Goal: Information Seeking & Learning: Learn about a topic

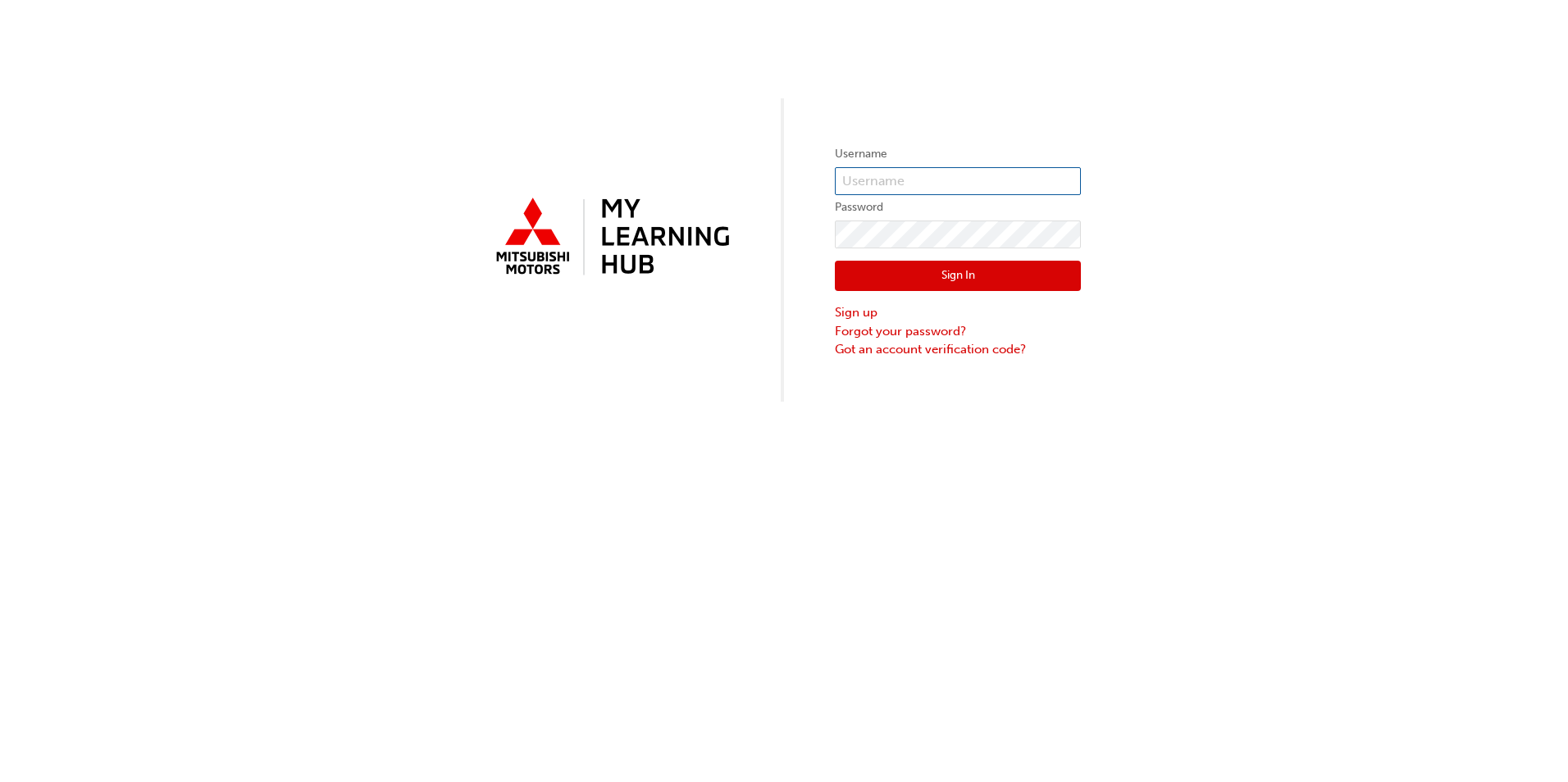
type input "0005000445"
click at [931, 275] on button "Sign In" at bounding box center [957, 276] width 246 height 31
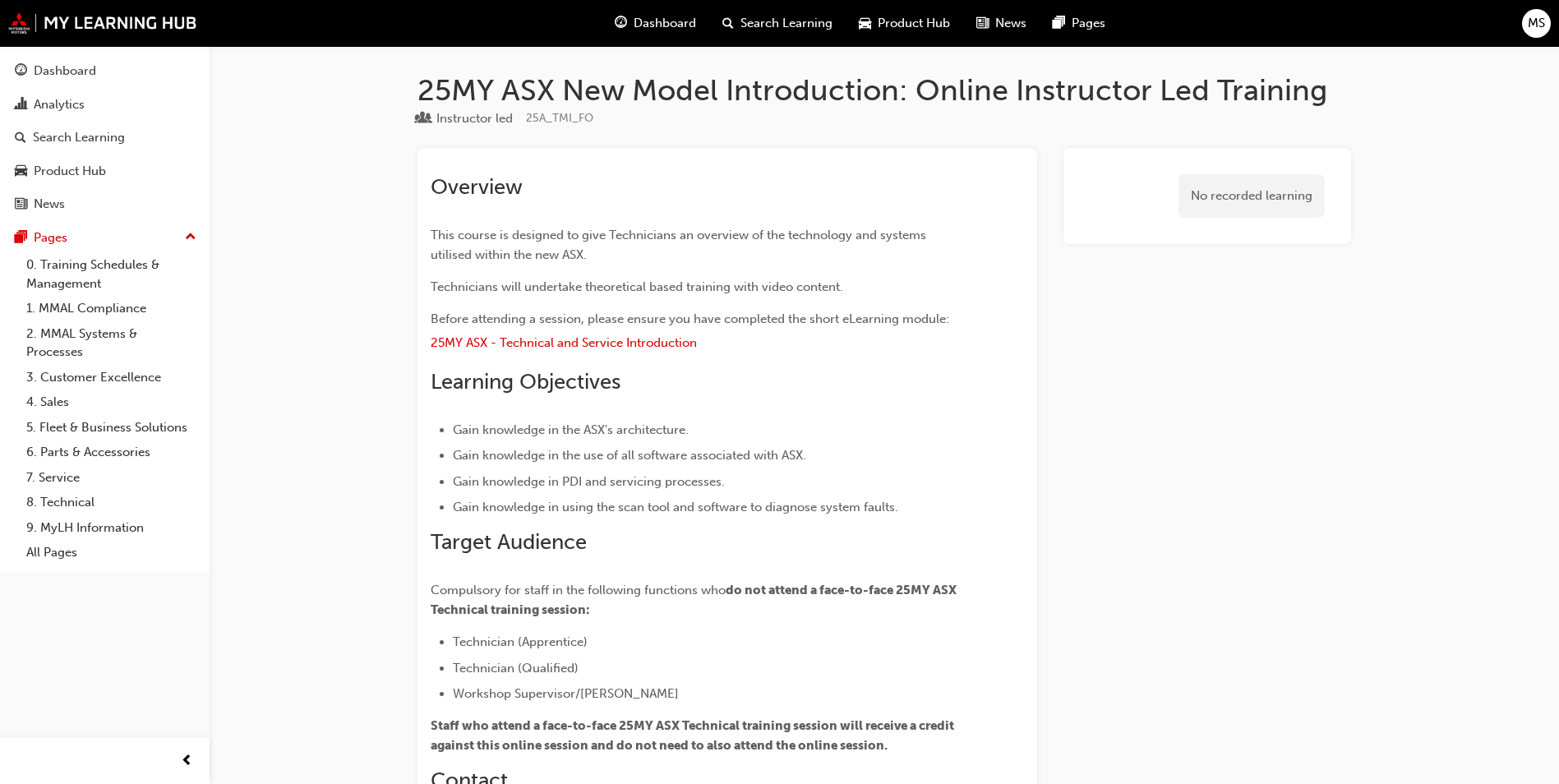
click at [185, 236] on span "up-icon" at bounding box center [191, 237] width 12 height 21
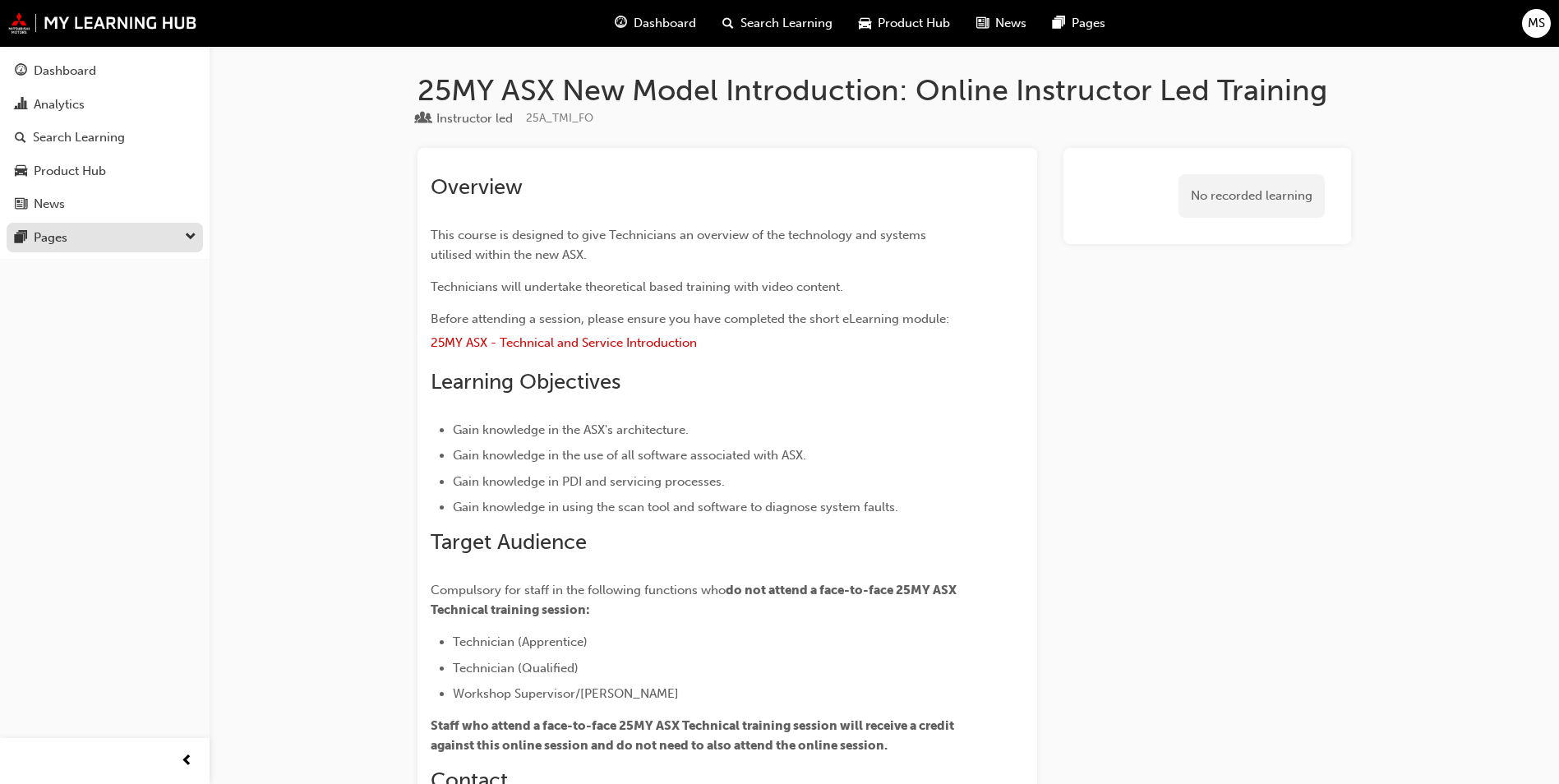
click at [183, 236] on div "Pages" at bounding box center [104, 238] width 180 height 20
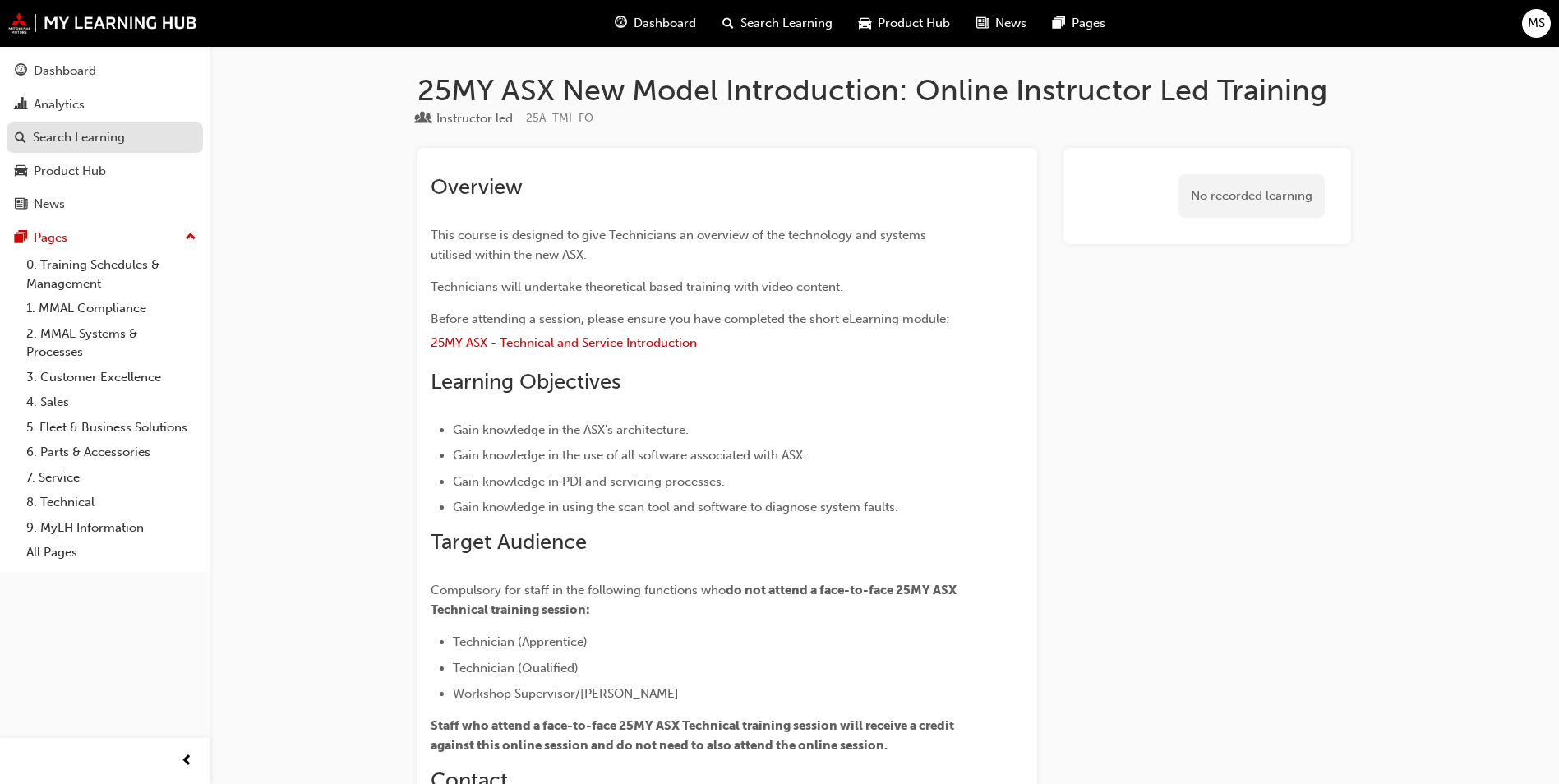
click at [105, 133] on div "Search Learning" at bounding box center [79, 137] width 92 height 19
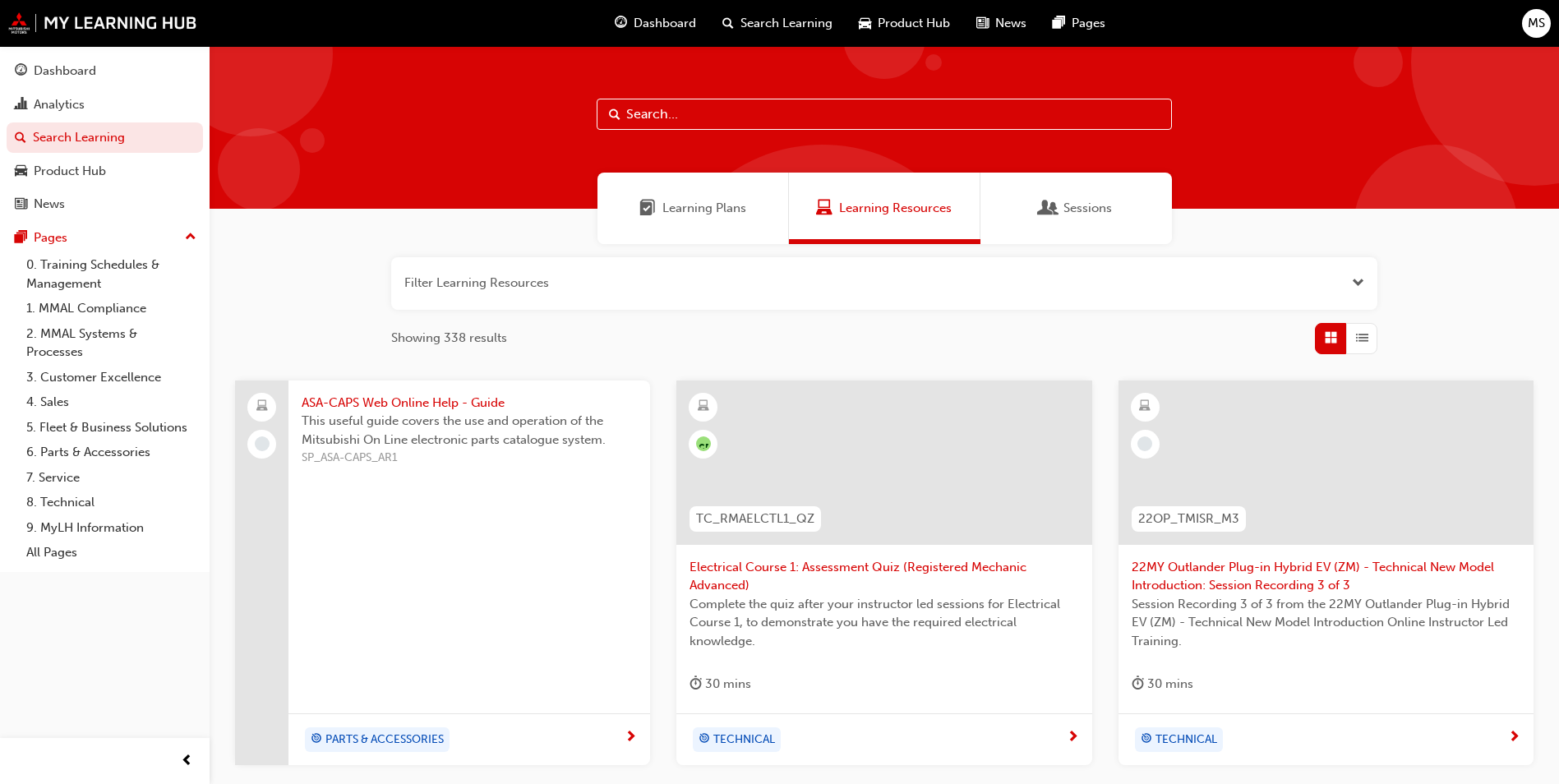
click at [691, 113] on input "text" at bounding box center [885, 113] width 576 height 31
type input "asx"
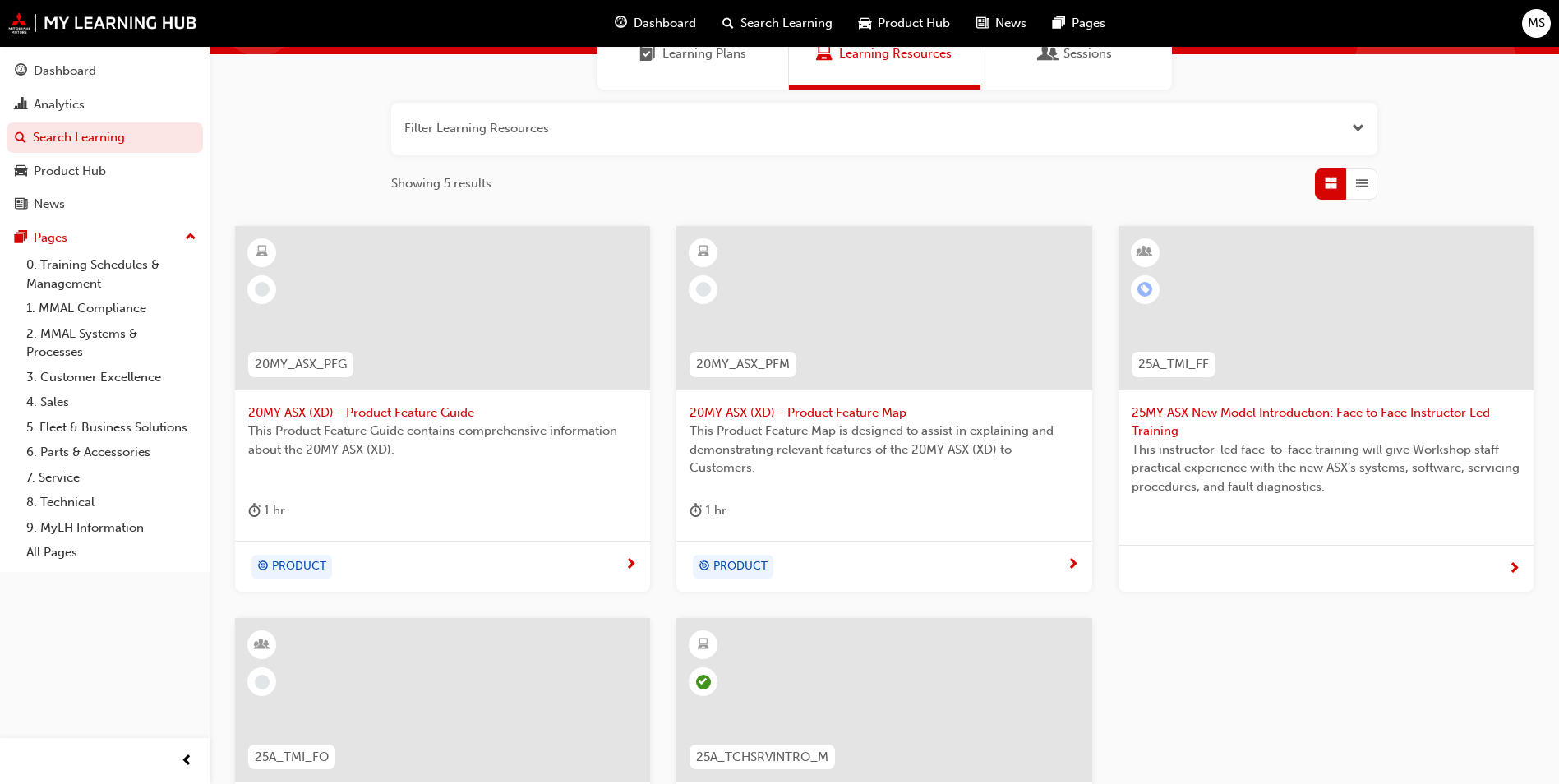
scroll to position [411, 0]
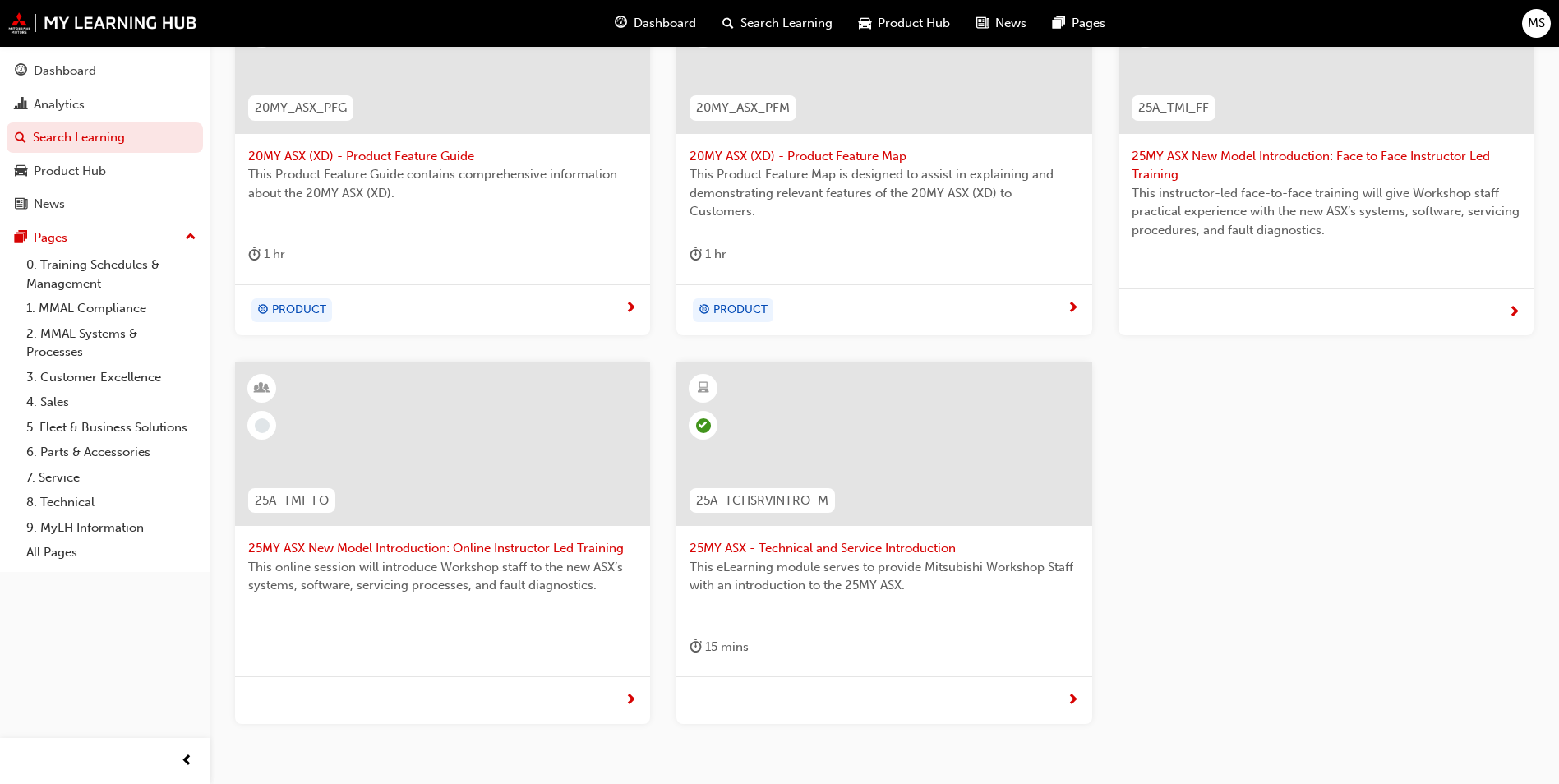
click at [1070, 693] on span "next-icon" at bounding box center [1073, 700] width 13 height 14
